Goal: Information Seeking & Learning: Learn about a topic

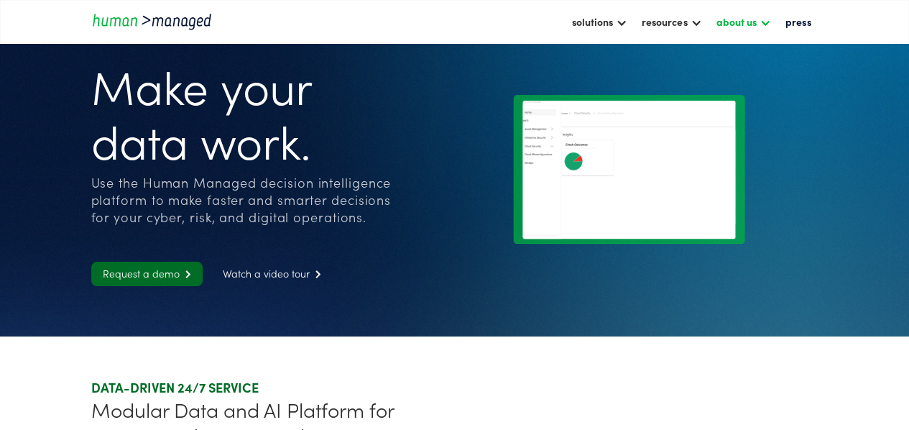
click at [752, 21] on div "about us" at bounding box center [736, 21] width 40 height 17
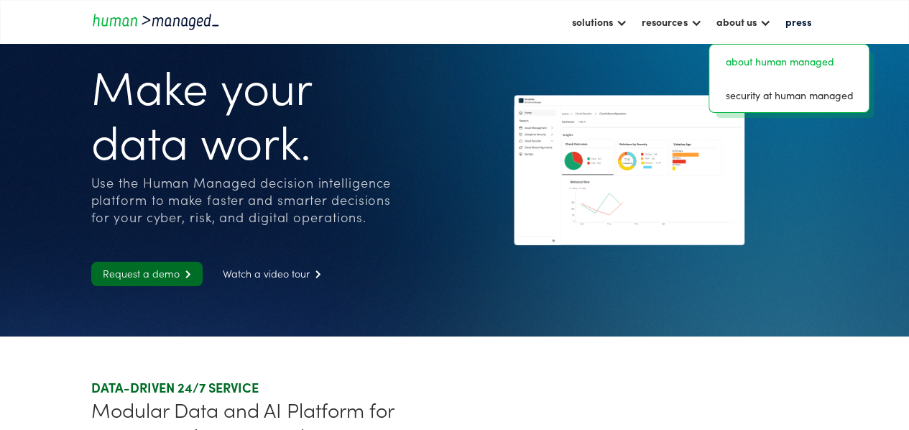
click at [759, 55] on link "about human managed" at bounding box center [789, 61] width 148 height 22
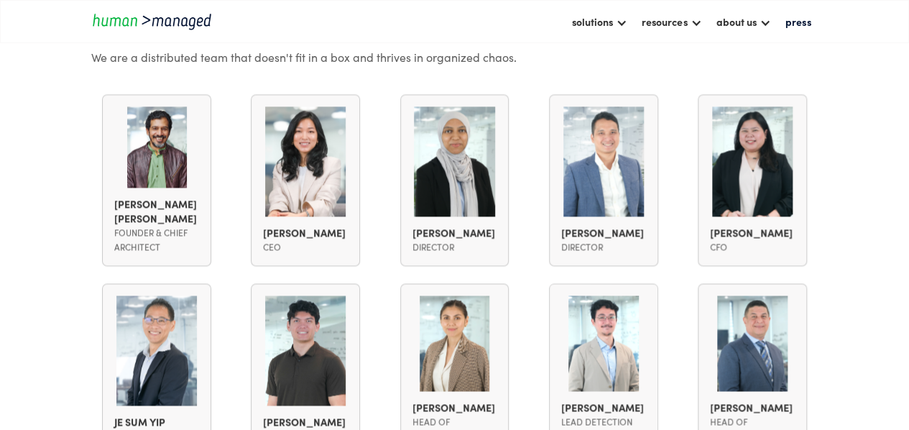
scroll to position [1078, 0]
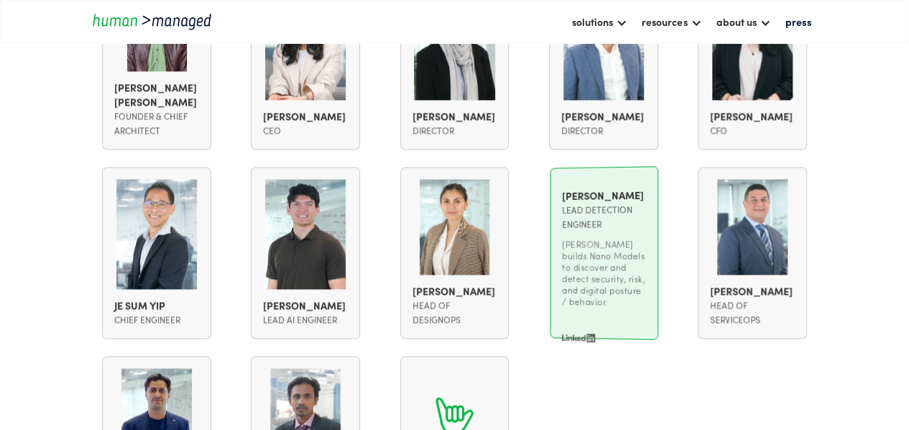
click at [609, 382] on div "[PERSON_NAME] [PERSON_NAME] Founder & Chief Architect [PERSON_NAME] [PERSON_NAM…" at bounding box center [454, 253] width 727 height 550
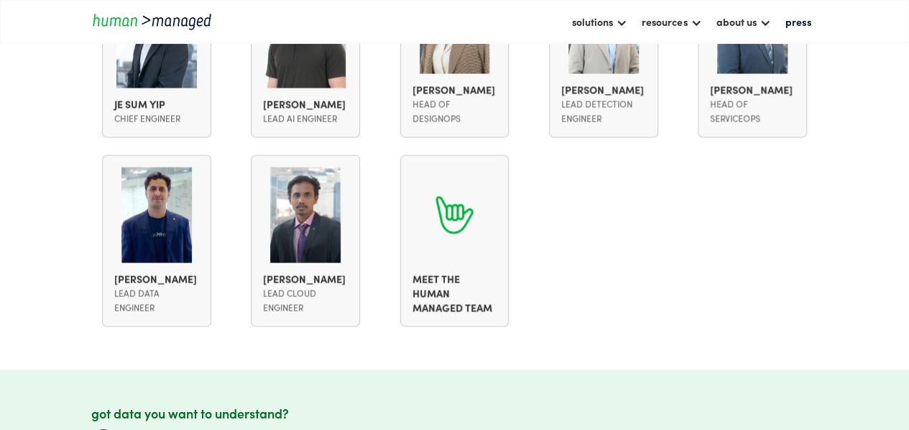
scroll to position [1293, 0]
